Goal: Information Seeking & Learning: Learn about a topic

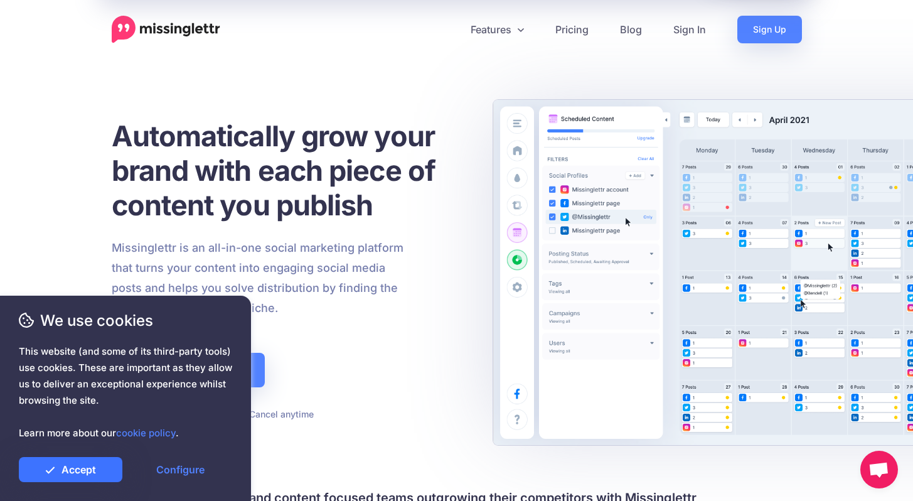
click at [73, 467] on link "Accept" at bounding box center [70, 469] width 103 height 25
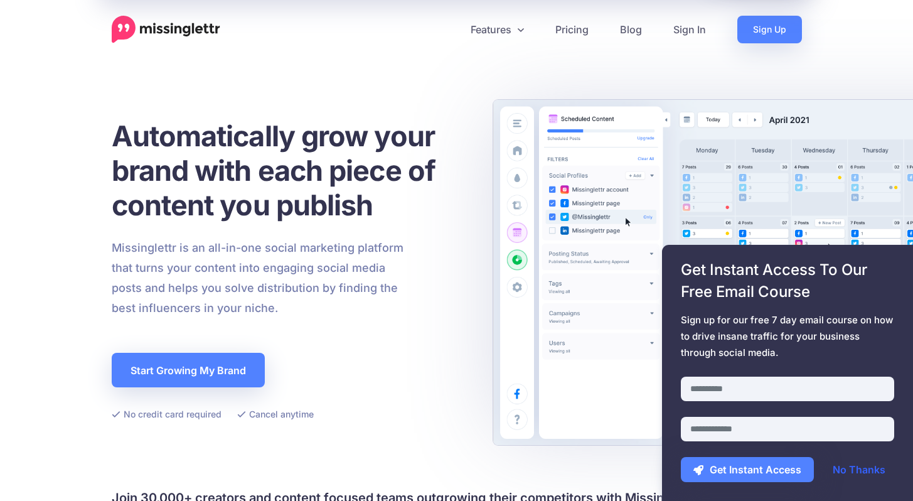
click at [884, 472] on link "No Thanks" at bounding box center [859, 469] width 78 height 25
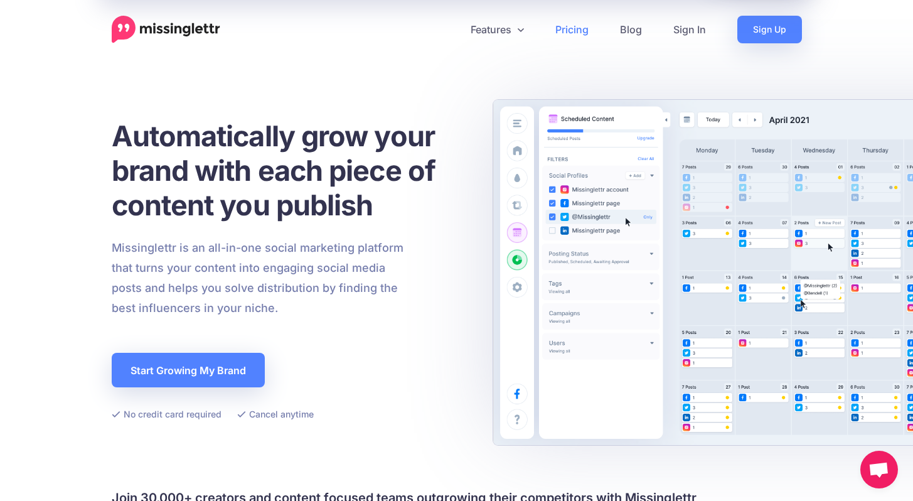
click at [581, 36] on link "Pricing" at bounding box center [571, 30] width 65 height 28
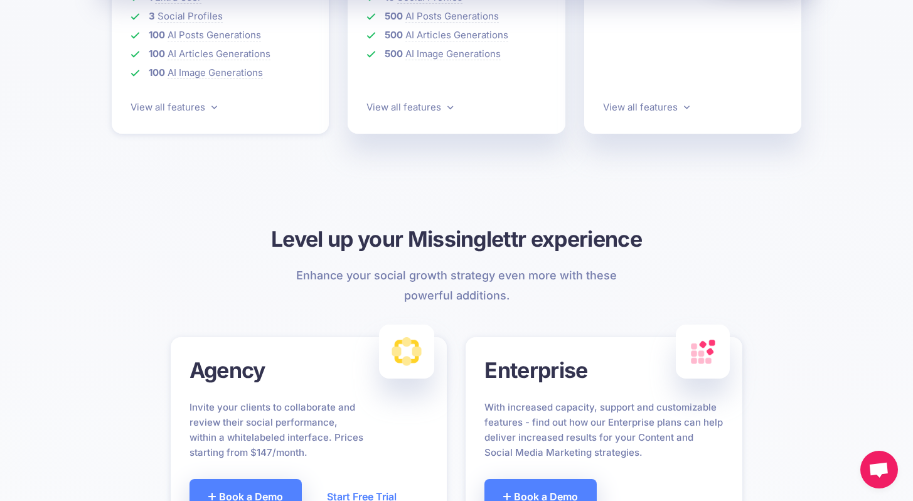
scroll to position [523, 0]
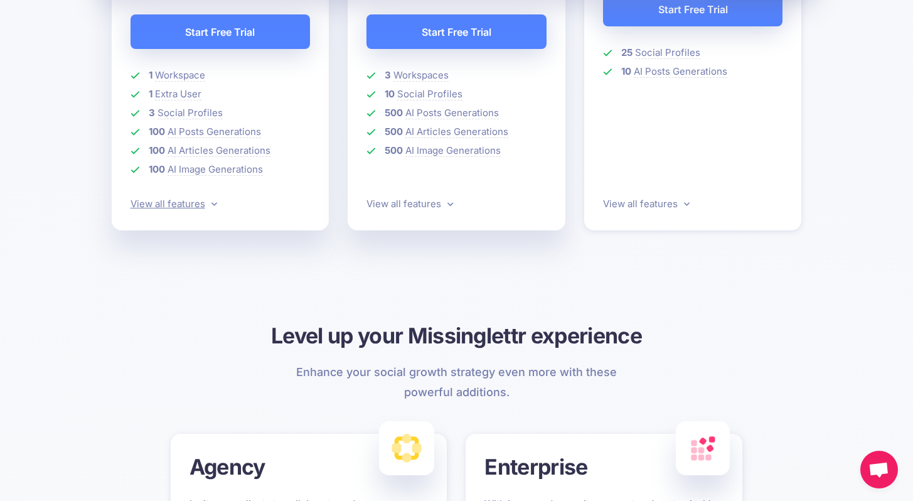
click at [203, 208] on link "View all features" at bounding box center [173, 204] width 87 height 12
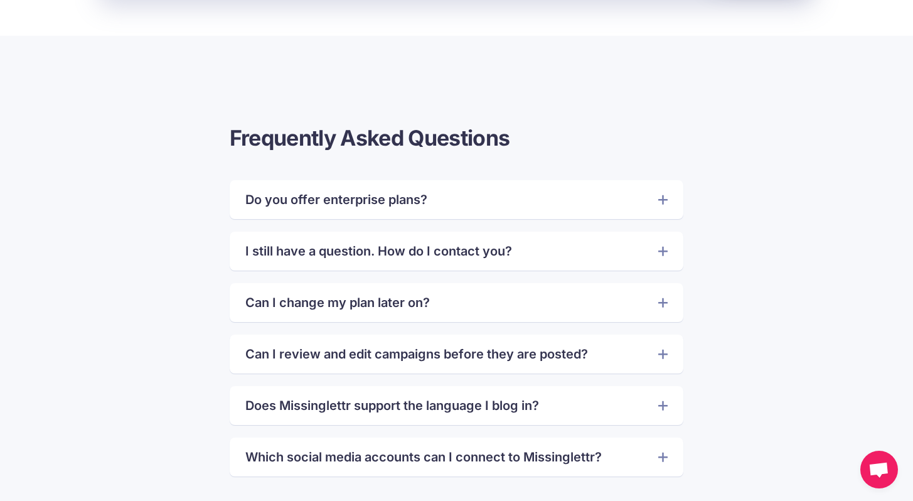
scroll to position [3002, 0]
